Goal: Navigation & Orientation: Find specific page/section

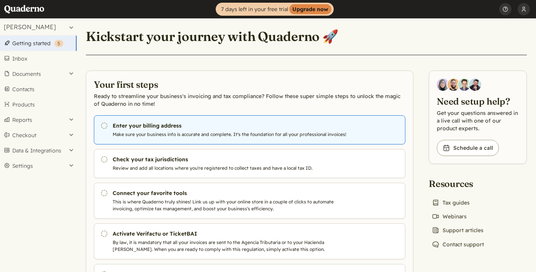
click at [161, 138] on p "Make sure your business info is accurate and complete. It's the foundation for …" at bounding box center [230, 134] width 235 height 7
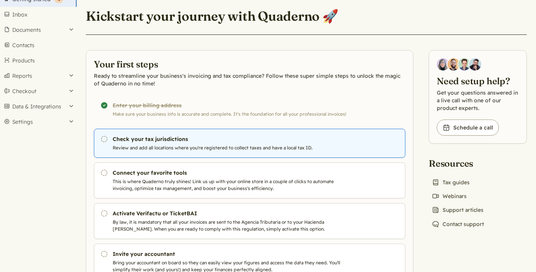
scroll to position [46, 0]
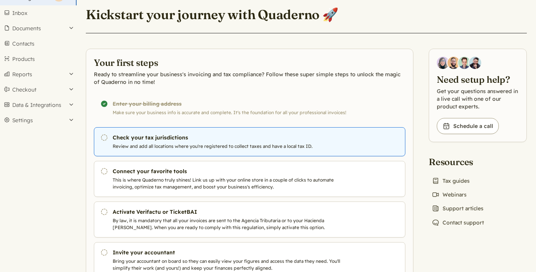
click at [184, 147] on p "Review and add all locations where you're registered to collect taxes and have …" at bounding box center [230, 146] width 235 height 7
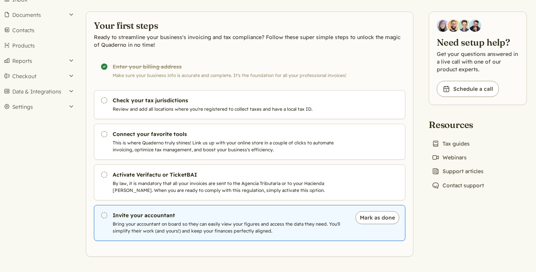
scroll to position [59, 0]
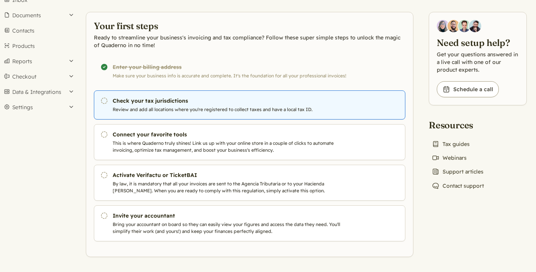
click at [196, 112] on p "Review and add all locations where you're registered to collect taxes and have …" at bounding box center [230, 109] width 235 height 7
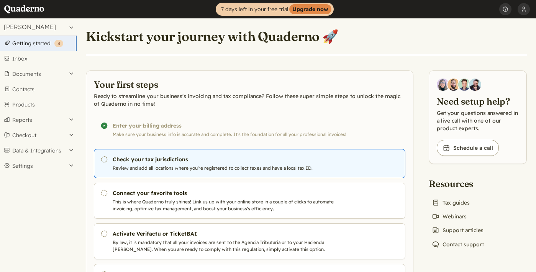
click at [164, 167] on p "Review and add all locations where you're registered to collect taxes and have …" at bounding box center [230, 168] width 235 height 7
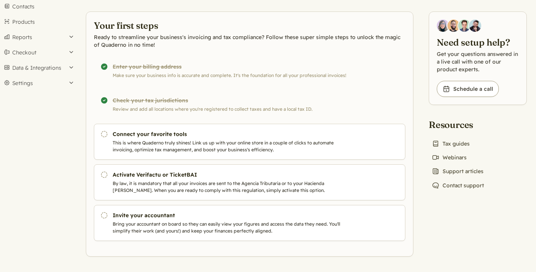
scroll to position [82, 0]
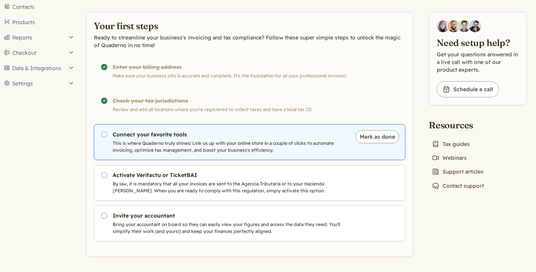
click at [197, 140] on p "This is where Quaderno truly shines! Link us up with your online store in a cou…" at bounding box center [230, 147] width 235 height 14
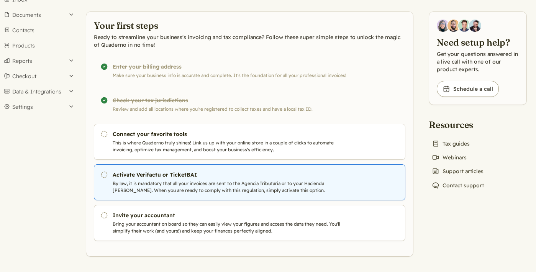
scroll to position [59, 0]
click at [185, 181] on p "By law, it is mandatory that all your invoices are sent to the Agencia Tributar…" at bounding box center [230, 187] width 235 height 14
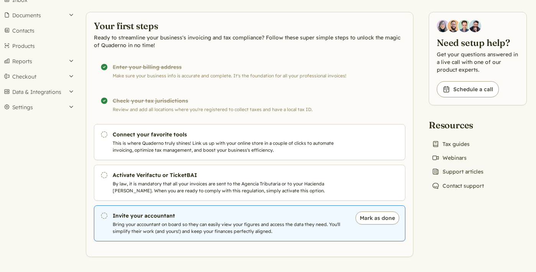
click at [175, 227] on p "Bring your accountant on board so they can easily view your figures and access …" at bounding box center [230, 228] width 235 height 14
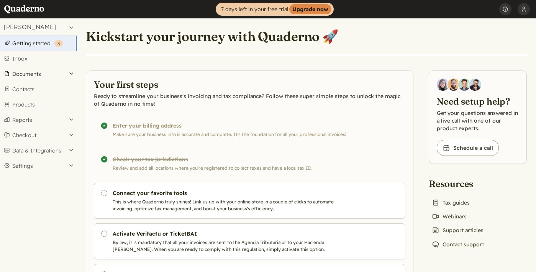
click at [70, 75] on button "Documents" at bounding box center [38, 73] width 77 height 15
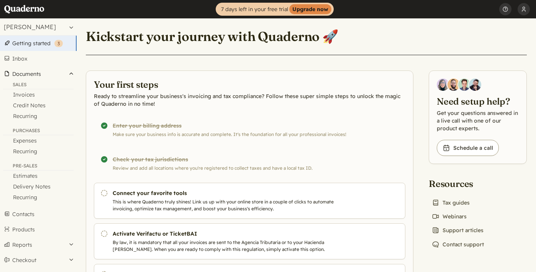
click at [72, 75] on button "Documents" at bounding box center [38, 73] width 77 height 15
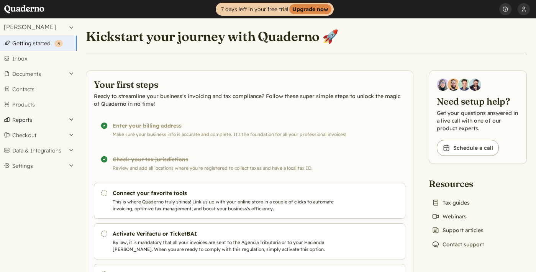
click at [71, 121] on button "Reports" at bounding box center [38, 119] width 77 height 15
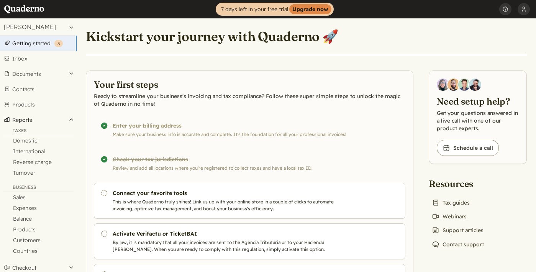
click at [71, 121] on button "Reports" at bounding box center [38, 119] width 77 height 15
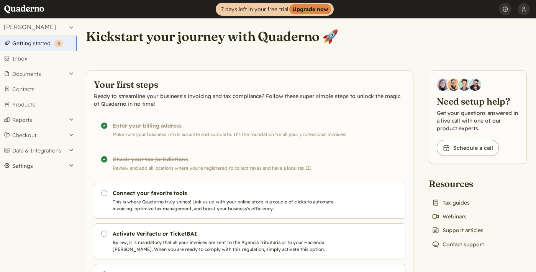
click at [22, 169] on button "Settings" at bounding box center [38, 165] width 77 height 15
click at [32, 187] on link "Business data" at bounding box center [38, 186] width 77 height 11
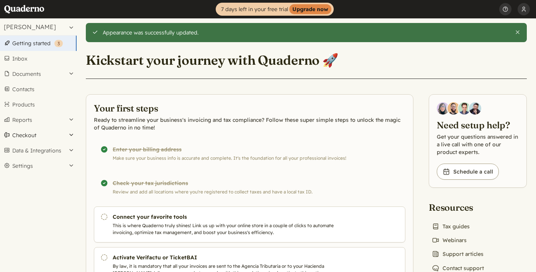
click at [41, 135] on button "Checkout" at bounding box center [38, 135] width 77 height 15
click at [30, 104] on link "Products" at bounding box center [38, 104] width 77 height 15
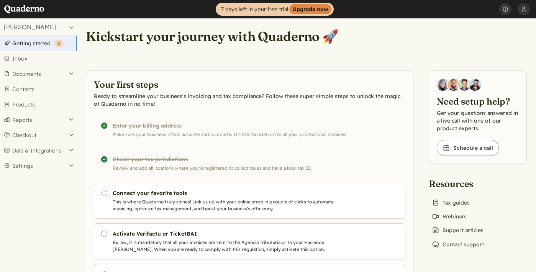
click at [155, 159] on div "Completed! Check your tax jurisdictions Review and add all locations where you'…" at bounding box center [250, 163] width 312 height 29
click at [37, 61] on link "Inbox" at bounding box center [38, 58] width 77 height 15
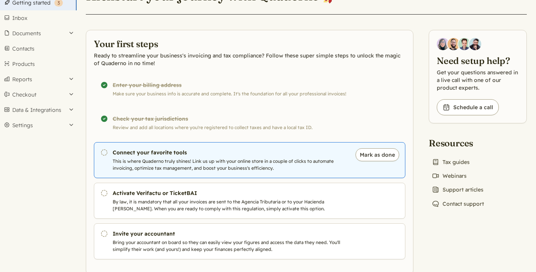
scroll to position [46, 0]
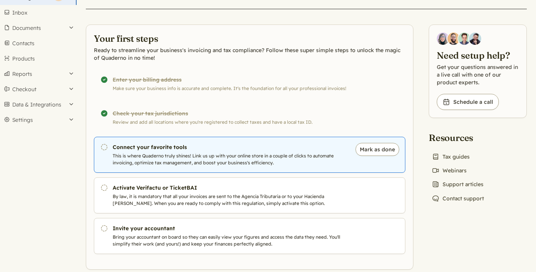
click at [193, 153] on p "This is where Quaderno truly shines! Link us up with your online store in a cou…" at bounding box center [230, 160] width 235 height 14
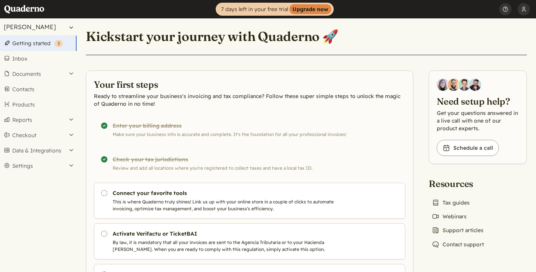
click at [51, 26] on button "[PERSON_NAME]" at bounding box center [38, 26] width 77 height 17
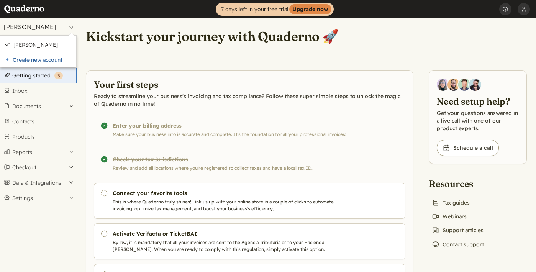
click at [51, 27] on button "[PERSON_NAME]" at bounding box center [38, 26] width 77 height 17
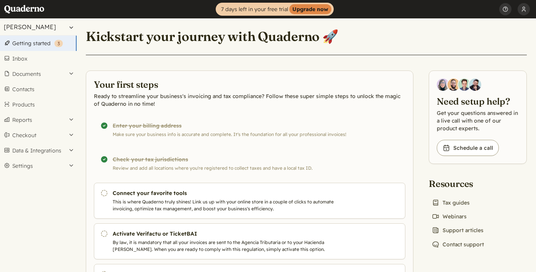
click at [51, 27] on button "[PERSON_NAME]" at bounding box center [38, 26] width 77 height 17
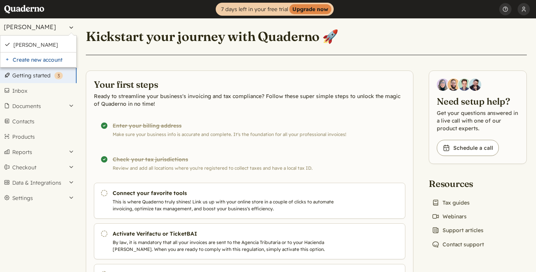
click at [51, 27] on button "[PERSON_NAME]" at bounding box center [38, 26] width 77 height 17
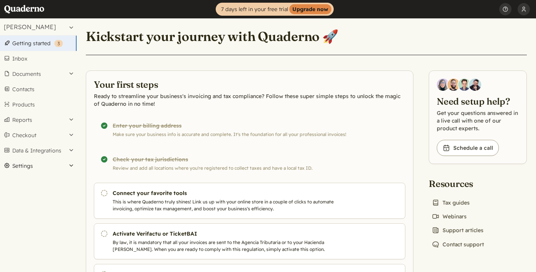
click at [40, 168] on button "Settings" at bounding box center [38, 165] width 77 height 15
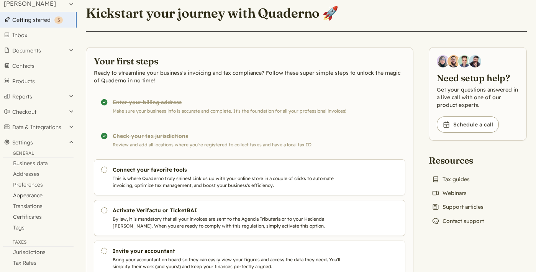
scroll to position [24, 0]
click at [47, 159] on link "Business data" at bounding box center [38, 162] width 77 height 11
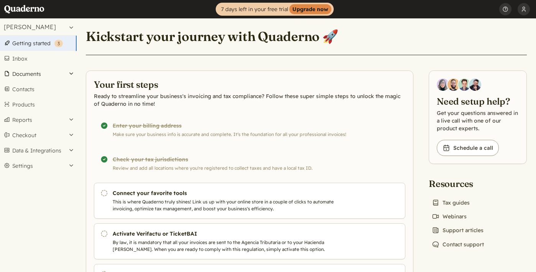
click at [69, 70] on button "Documents" at bounding box center [38, 73] width 77 height 15
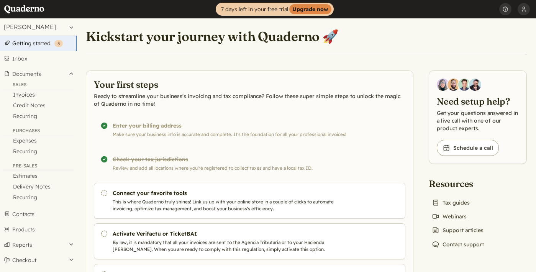
click at [40, 93] on link "Invoices" at bounding box center [38, 94] width 77 height 11
